Goal: Register for event/course

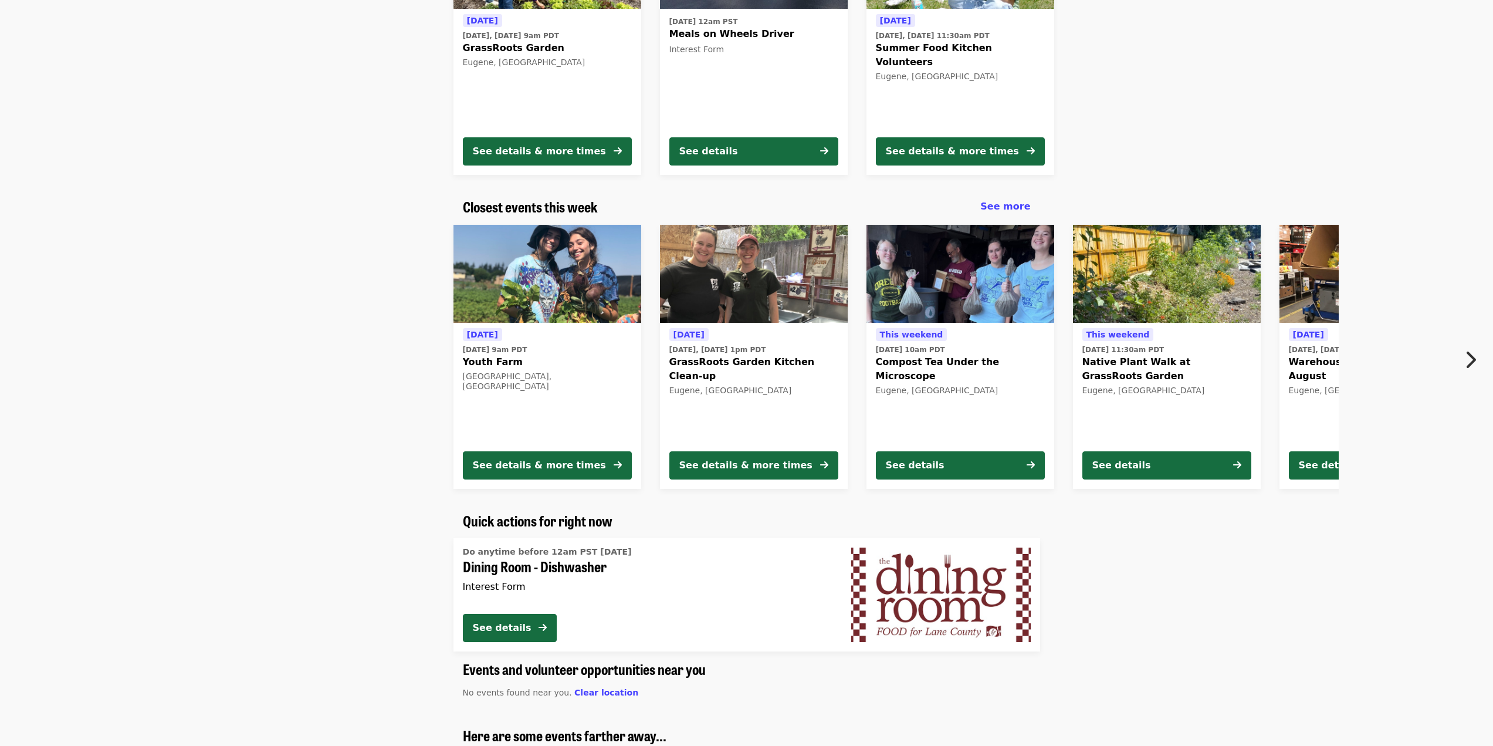
scroll to position [235, 0]
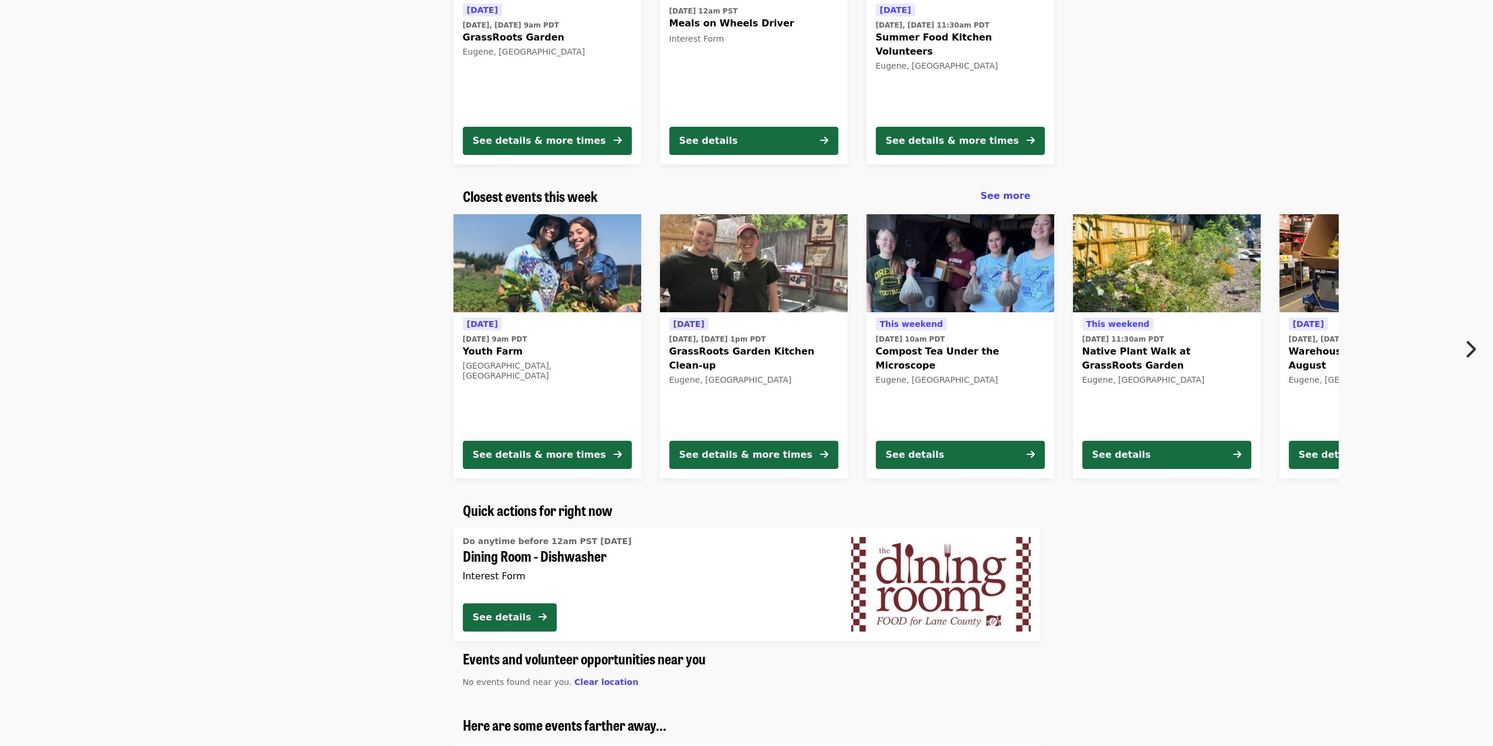
click at [1467, 343] on icon "chevron-right icon" at bounding box center [1470, 349] width 12 height 22
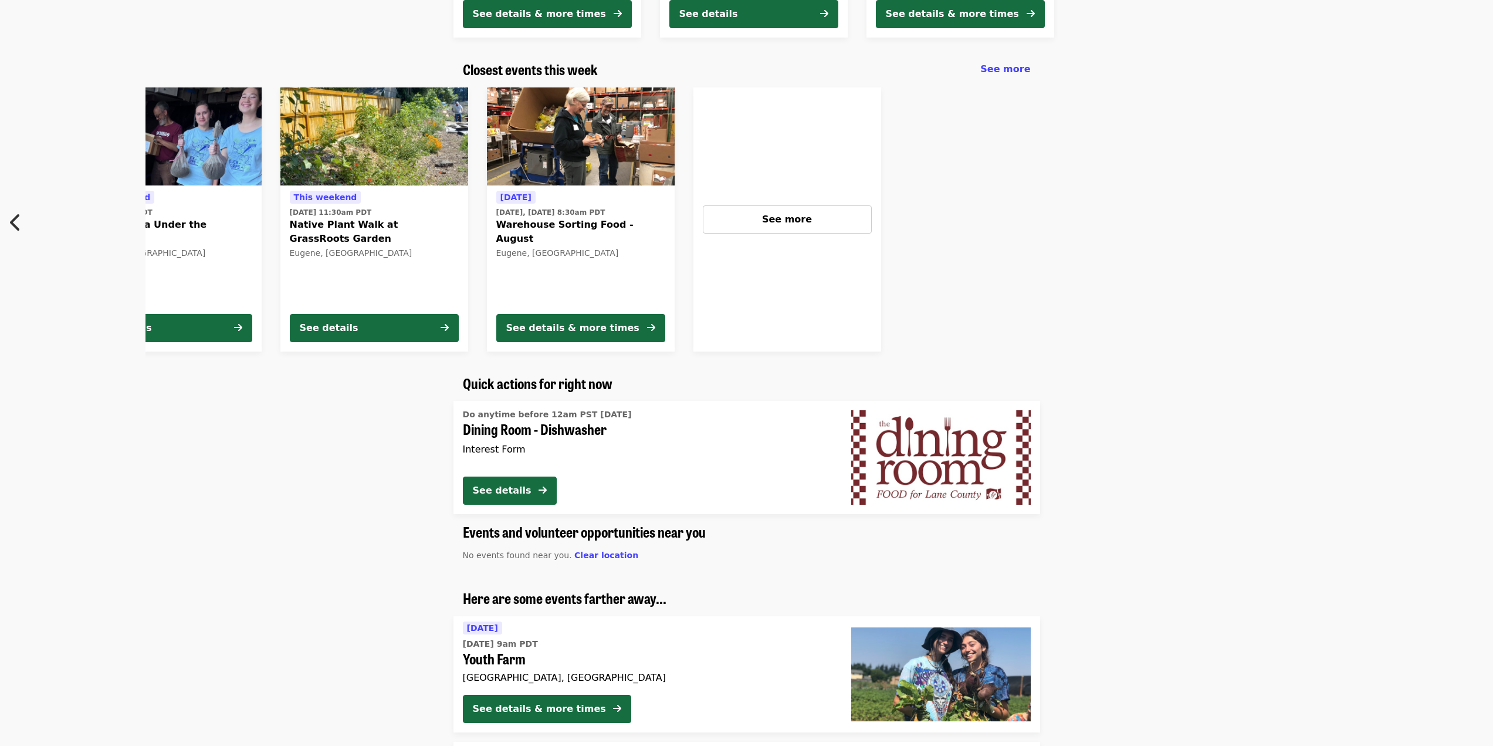
scroll to position [352, 0]
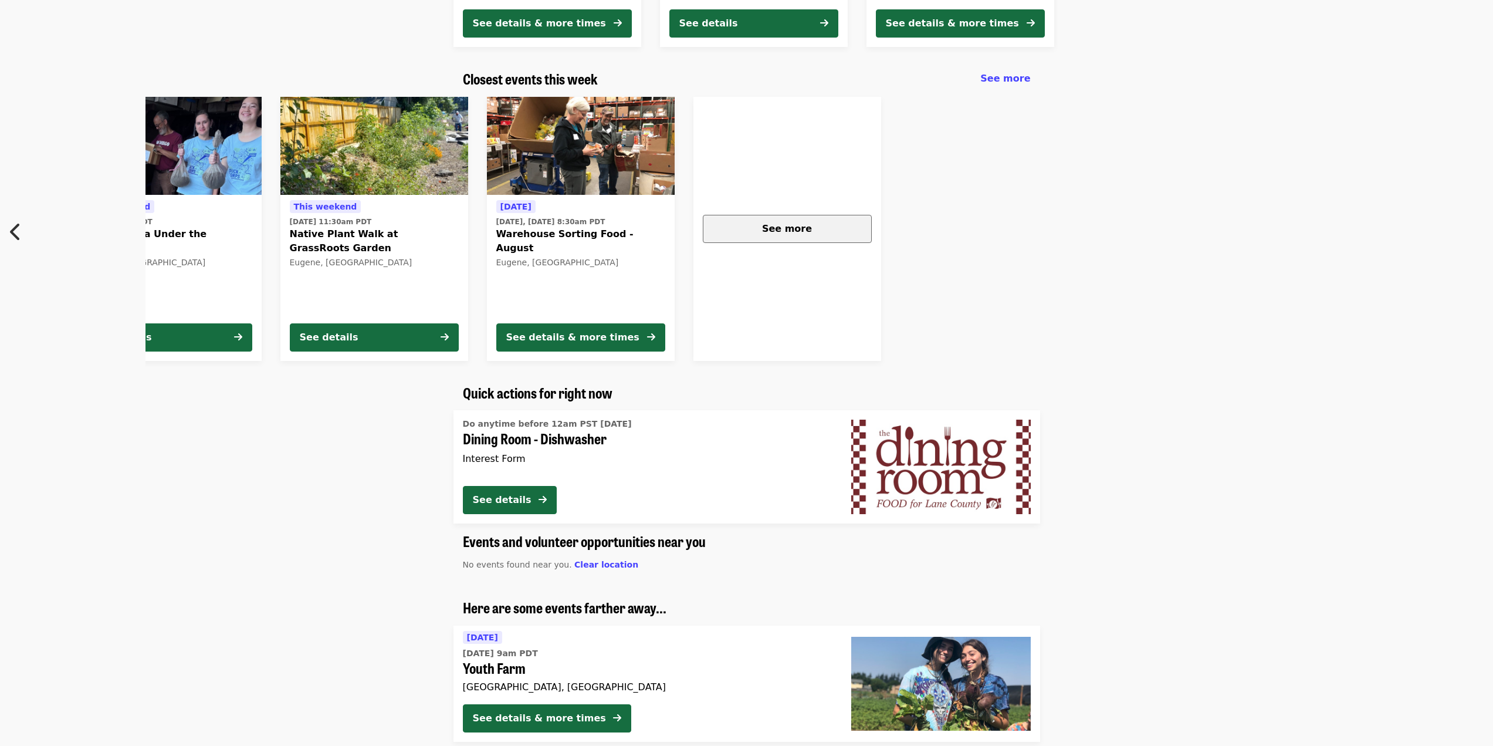
click at [784, 224] on span "See more" at bounding box center [787, 228] width 50 height 11
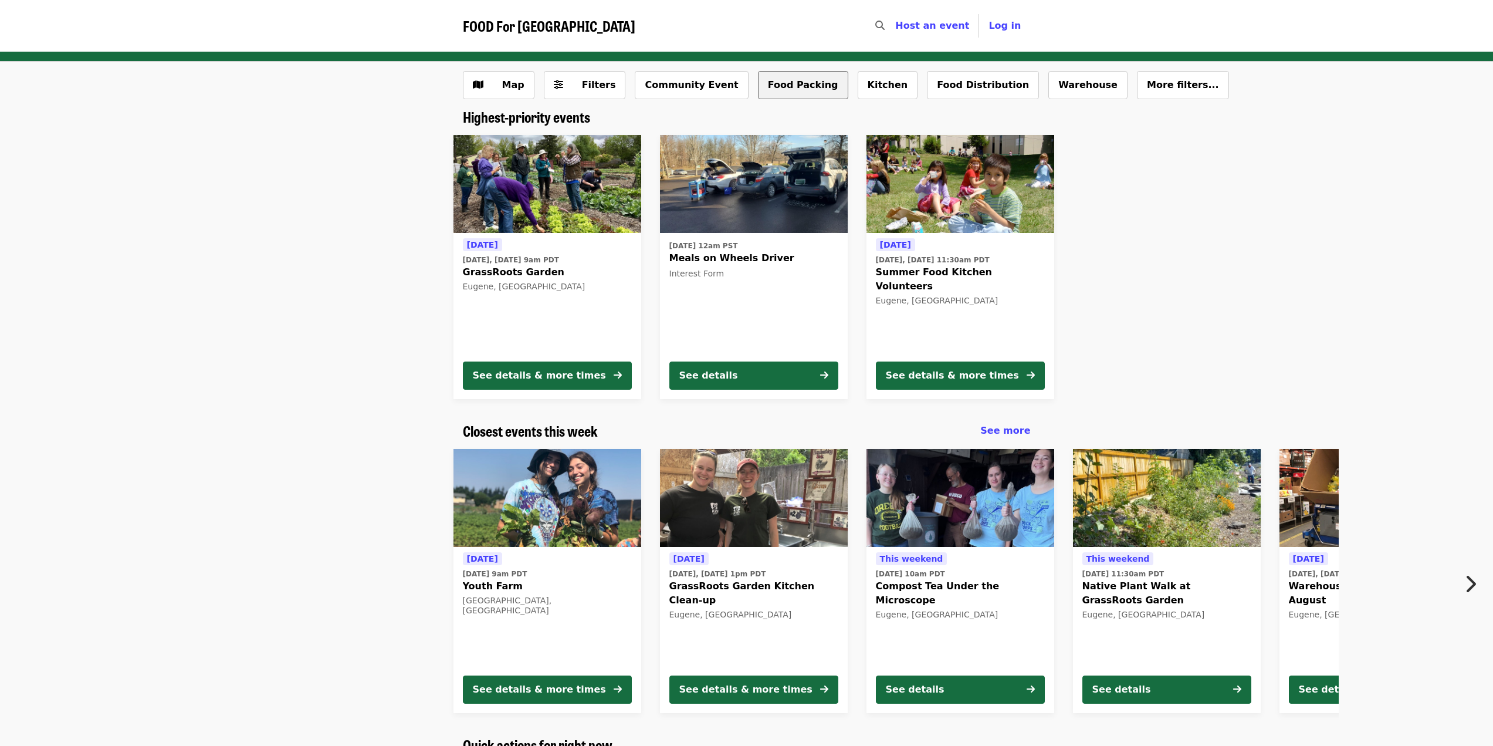
click at [774, 79] on button "Food Packing" at bounding box center [803, 85] width 90 height 28
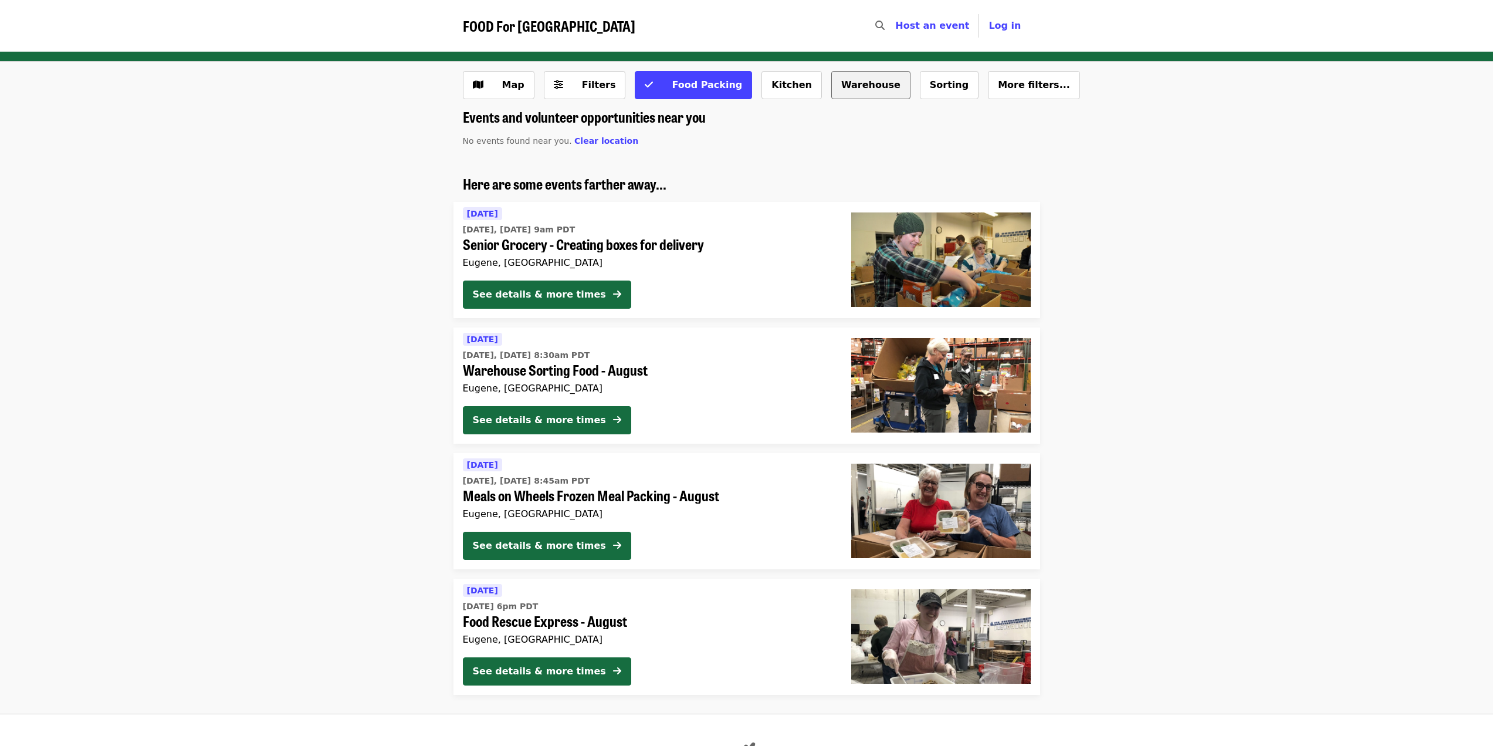
click at [831, 83] on button "Warehouse" at bounding box center [870, 85] width 79 height 28
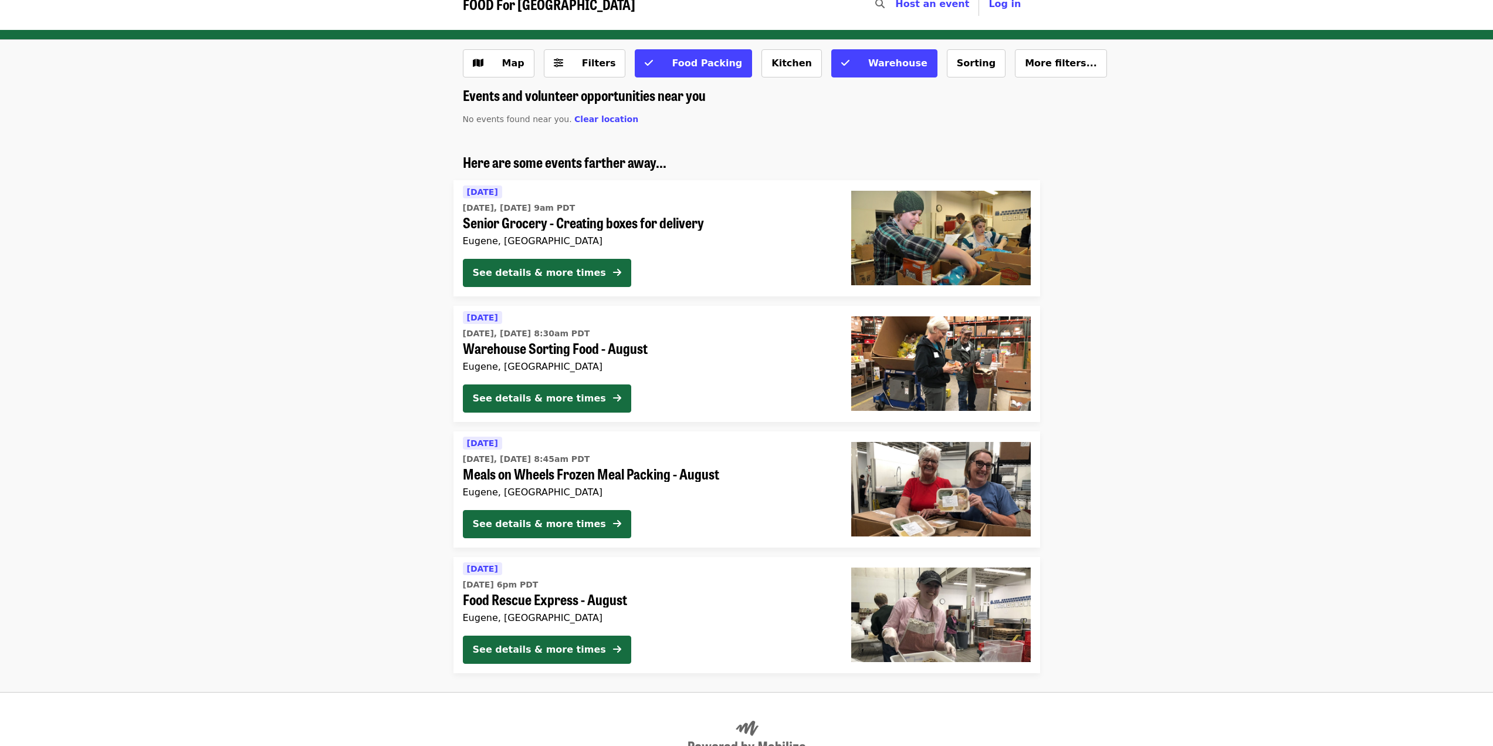
scroll to position [1, 0]
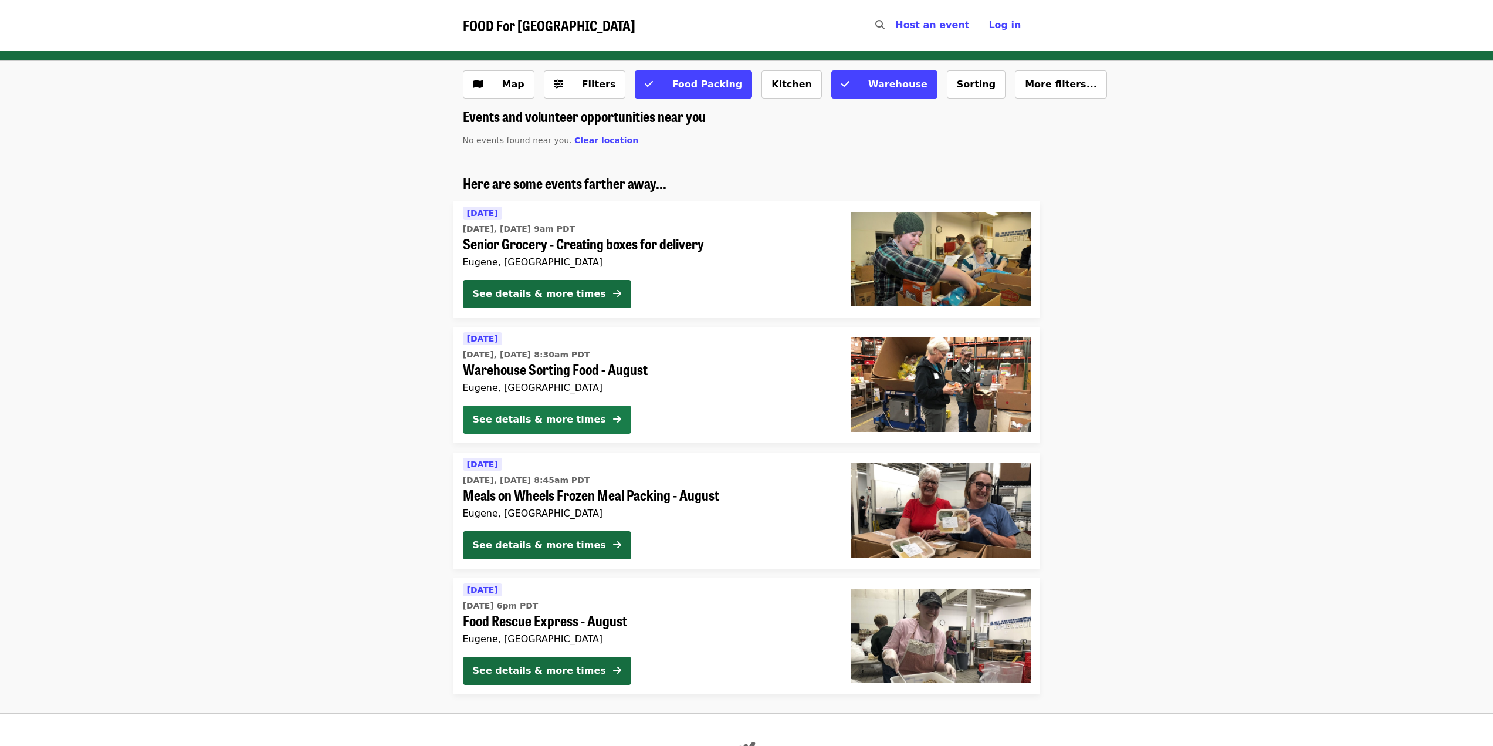
click at [581, 421] on button "See details & more times" at bounding box center [547, 419] width 168 height 28
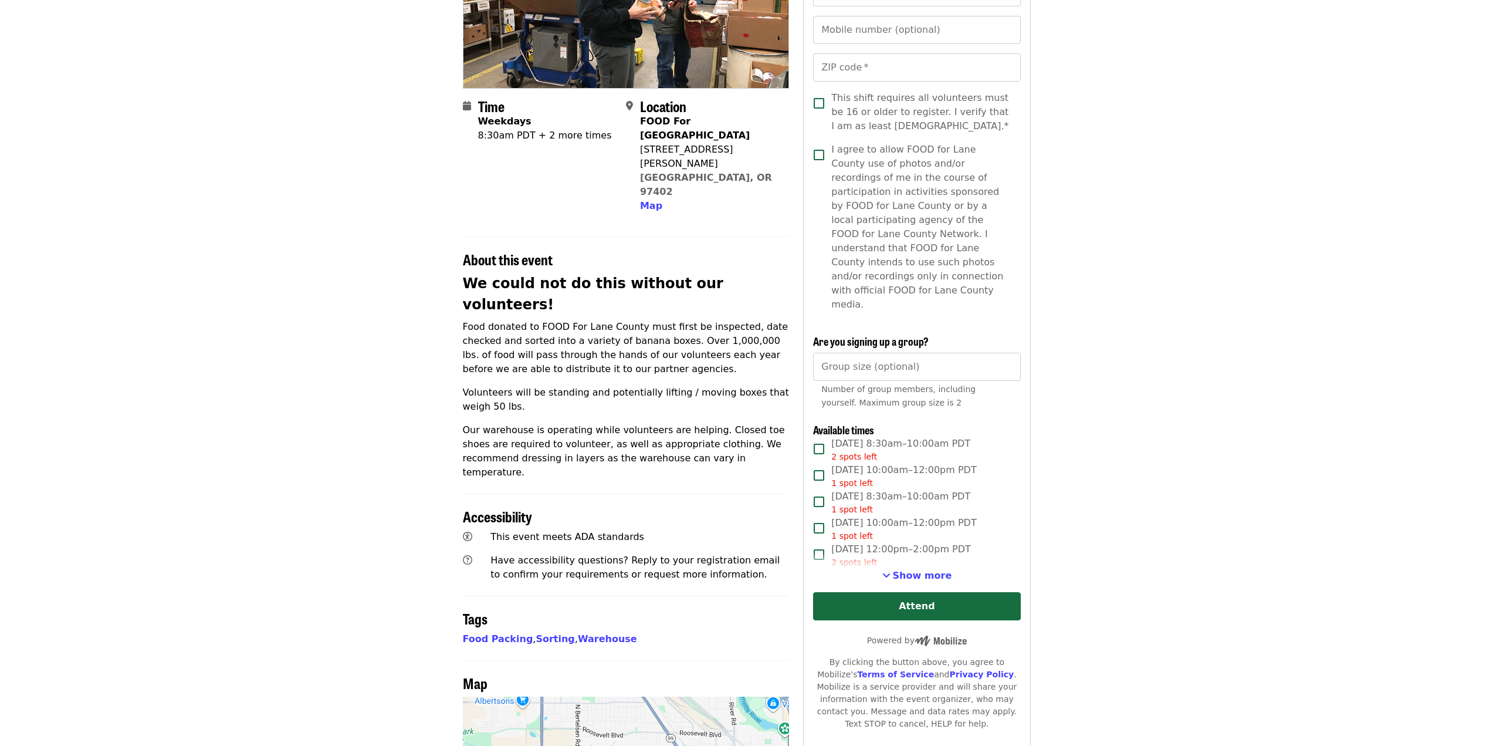
scroll to position [235, 0]
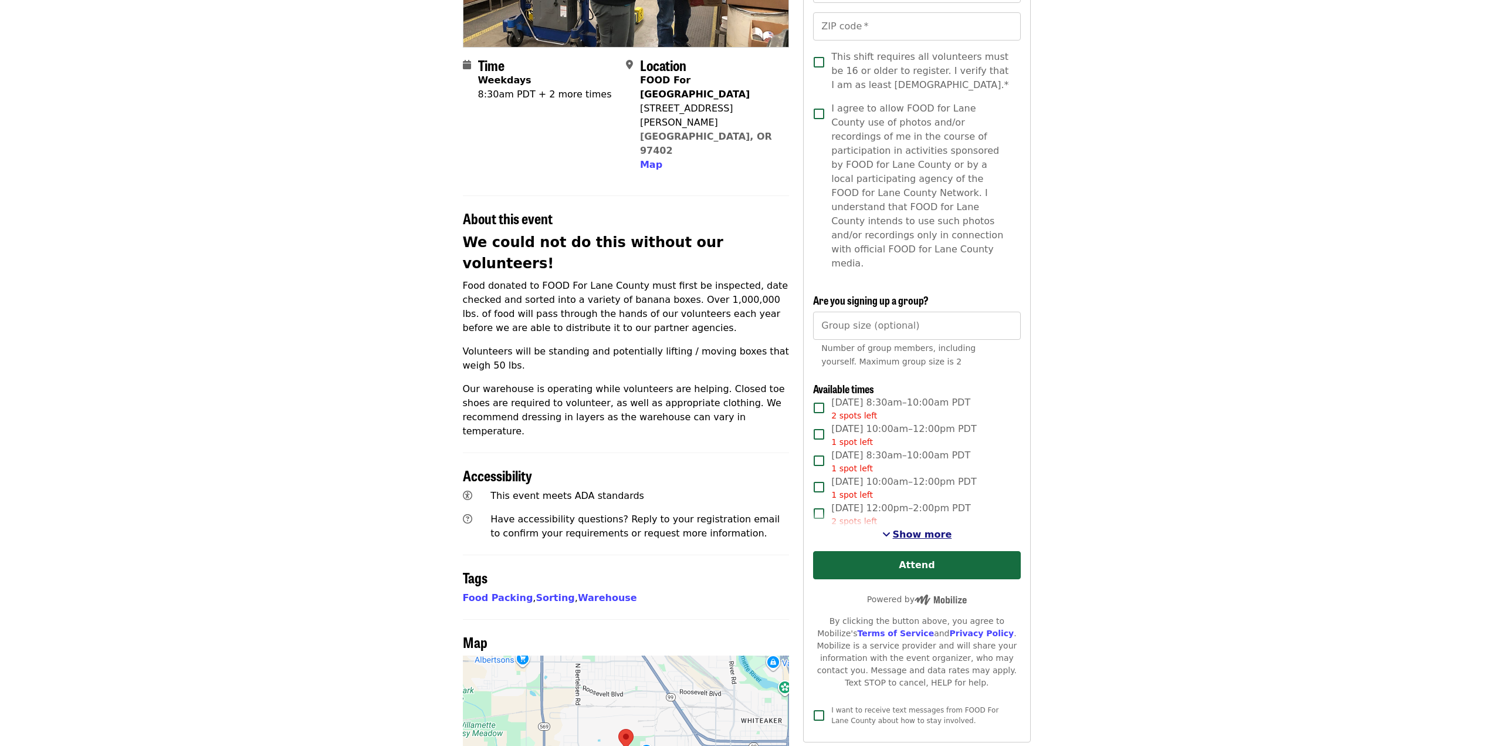
click at [904, 529] on span "Show more" at bounding box center [922, 534] width 59 height 11
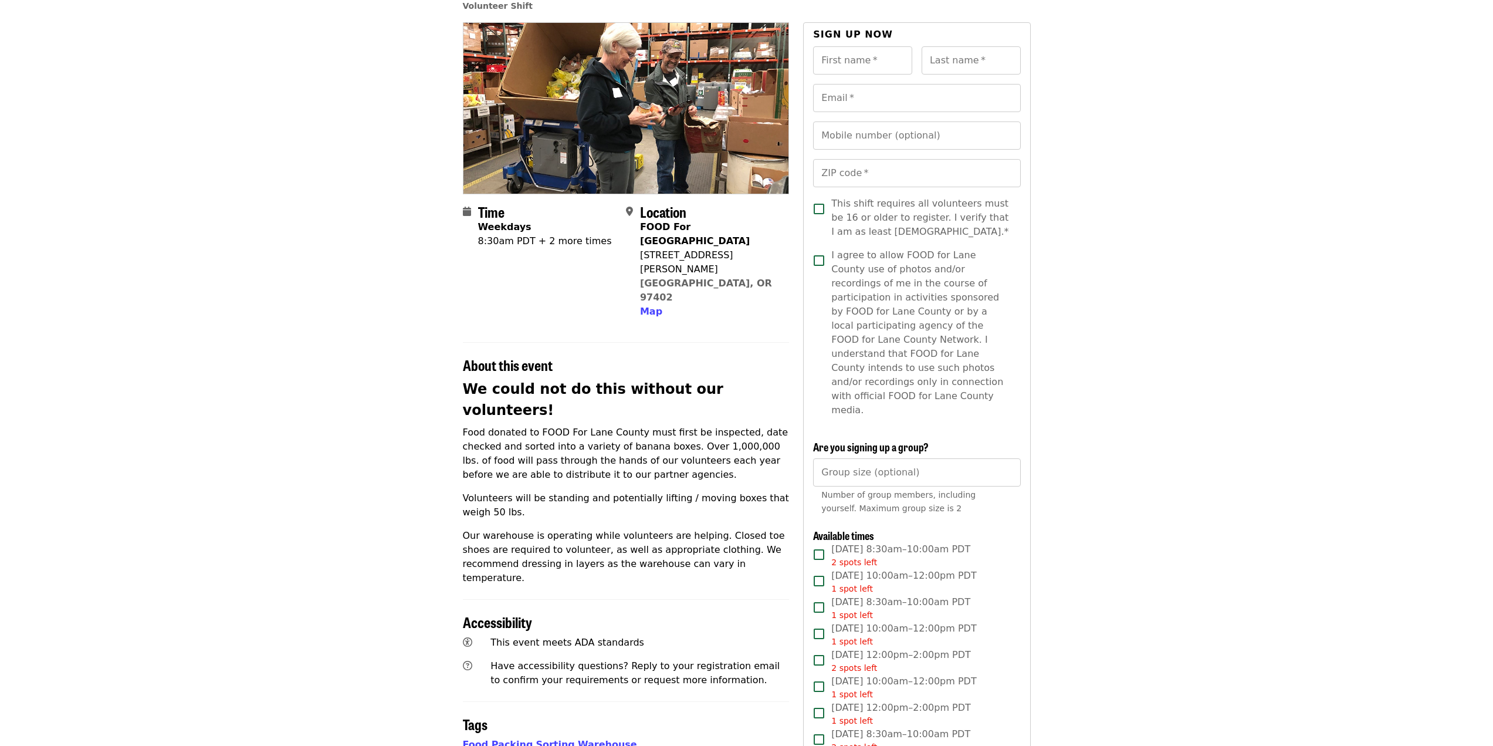
scroll to position [0, 0]
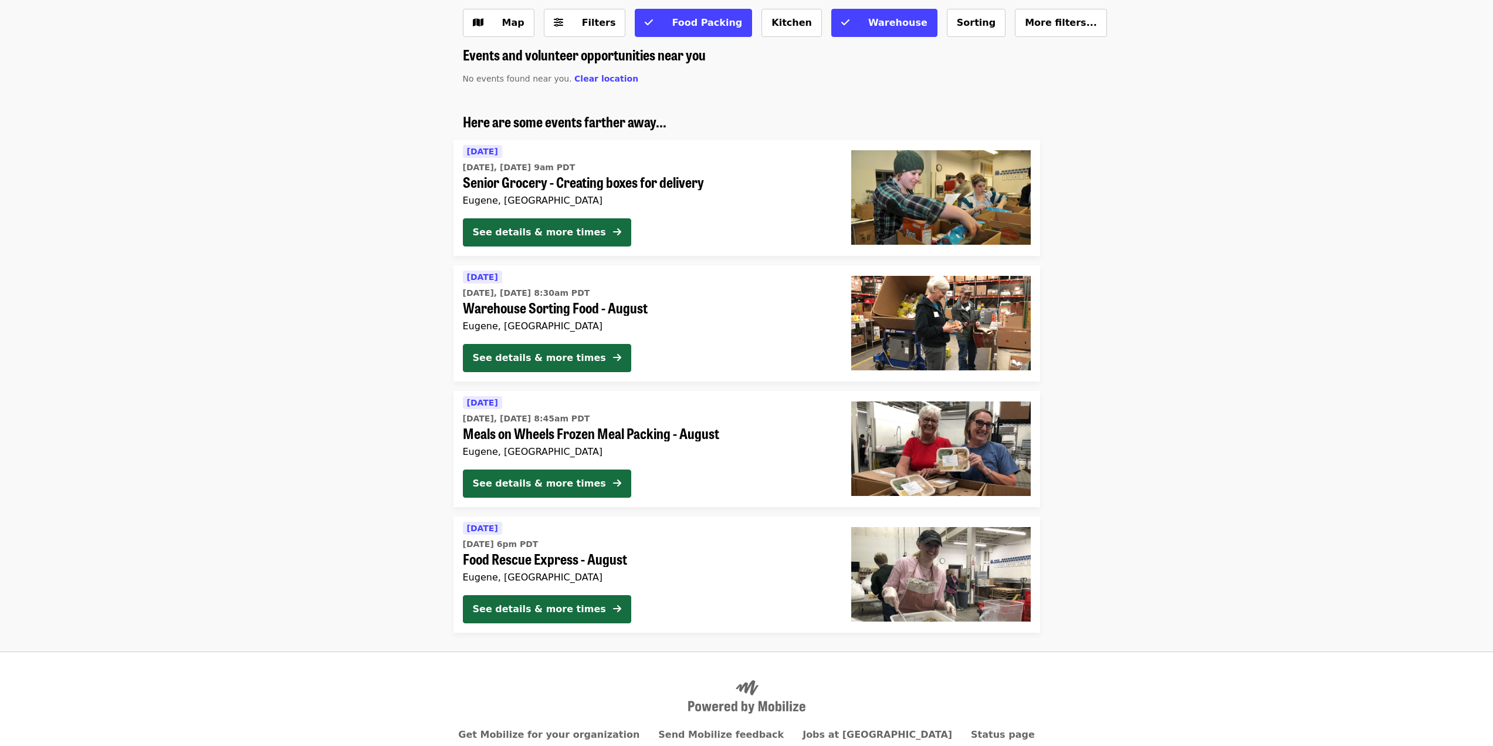
scroll to position [118, 0]
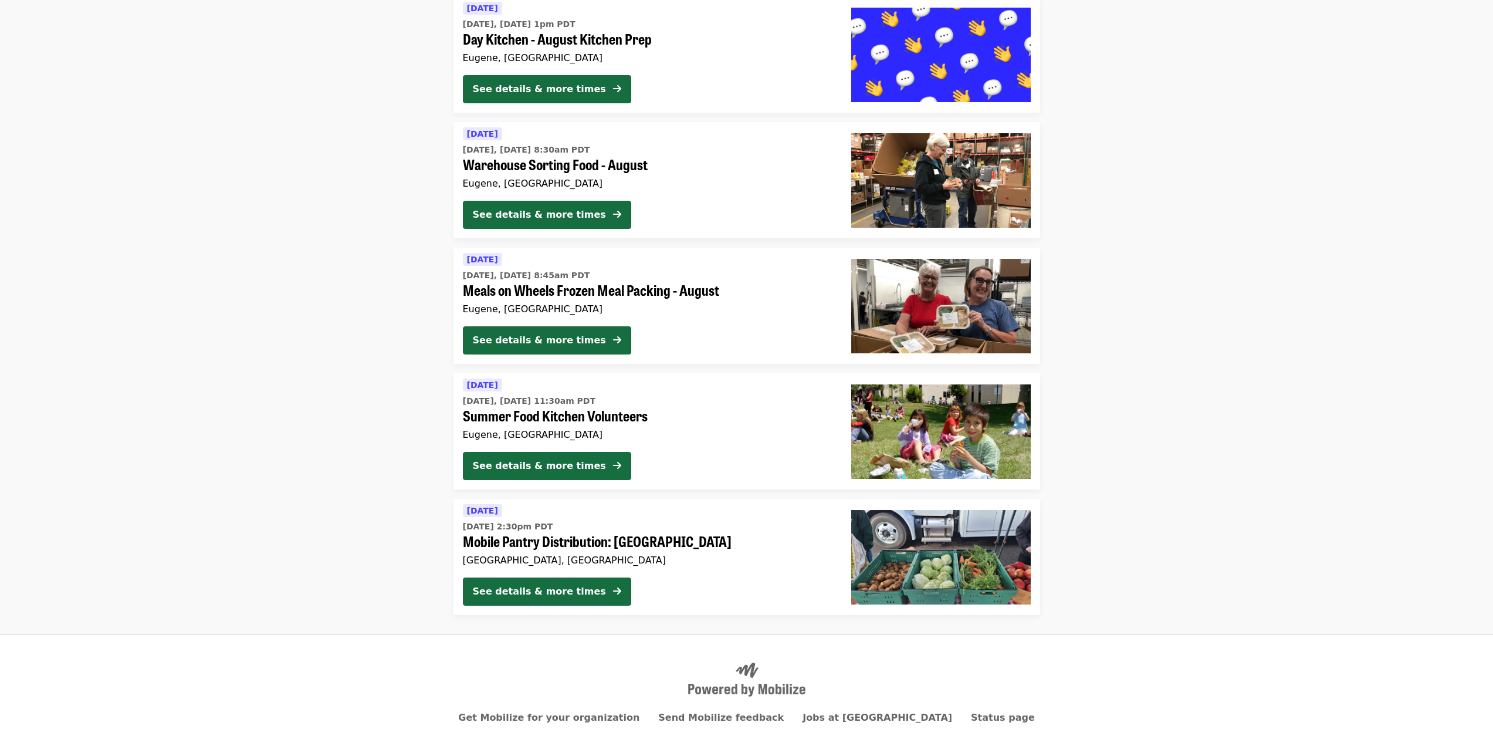
scroll to position [1064, 0]
